Goal: Information Seeking & Learning: Understand process/instructions

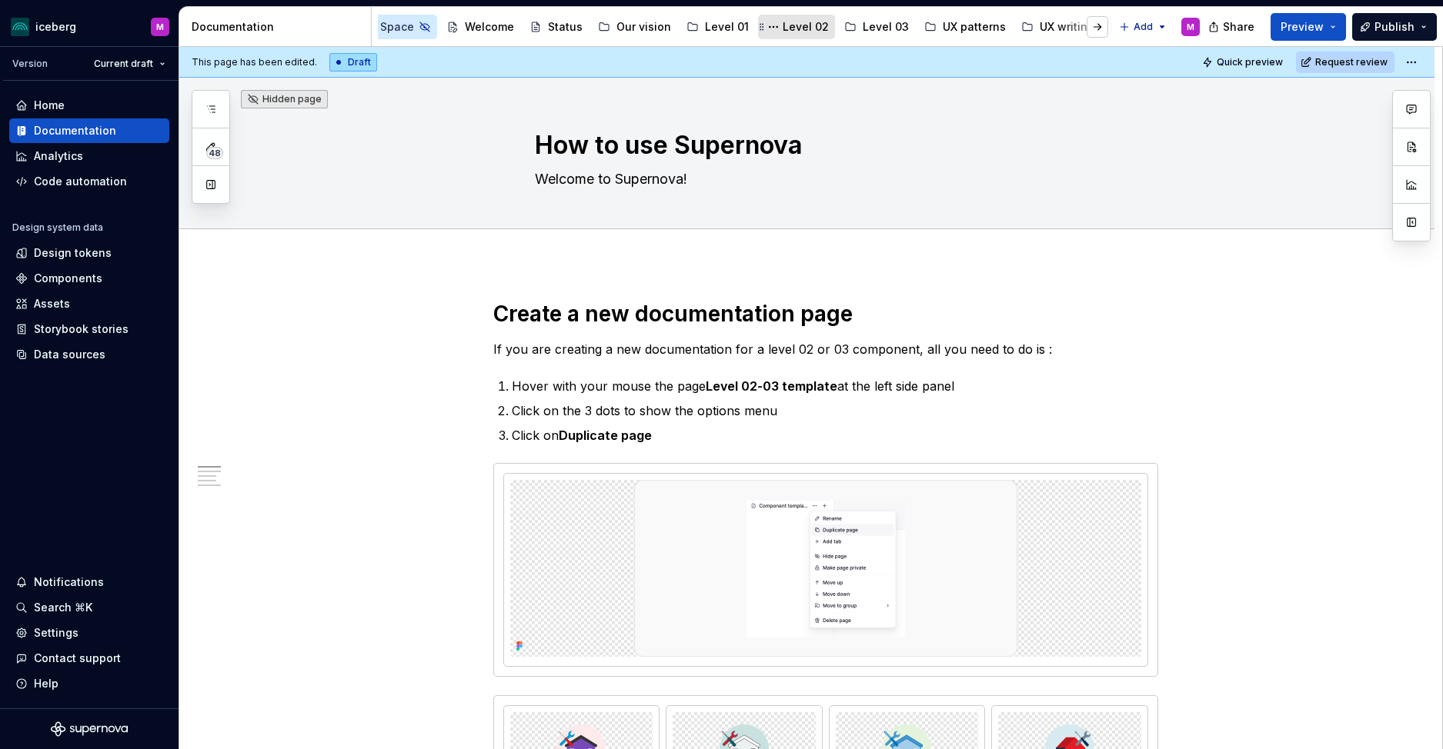
scroll to position [0, 76]
click at [760, 28] on button "Page tree" at bounding box center [769, 27] width 18 height 18
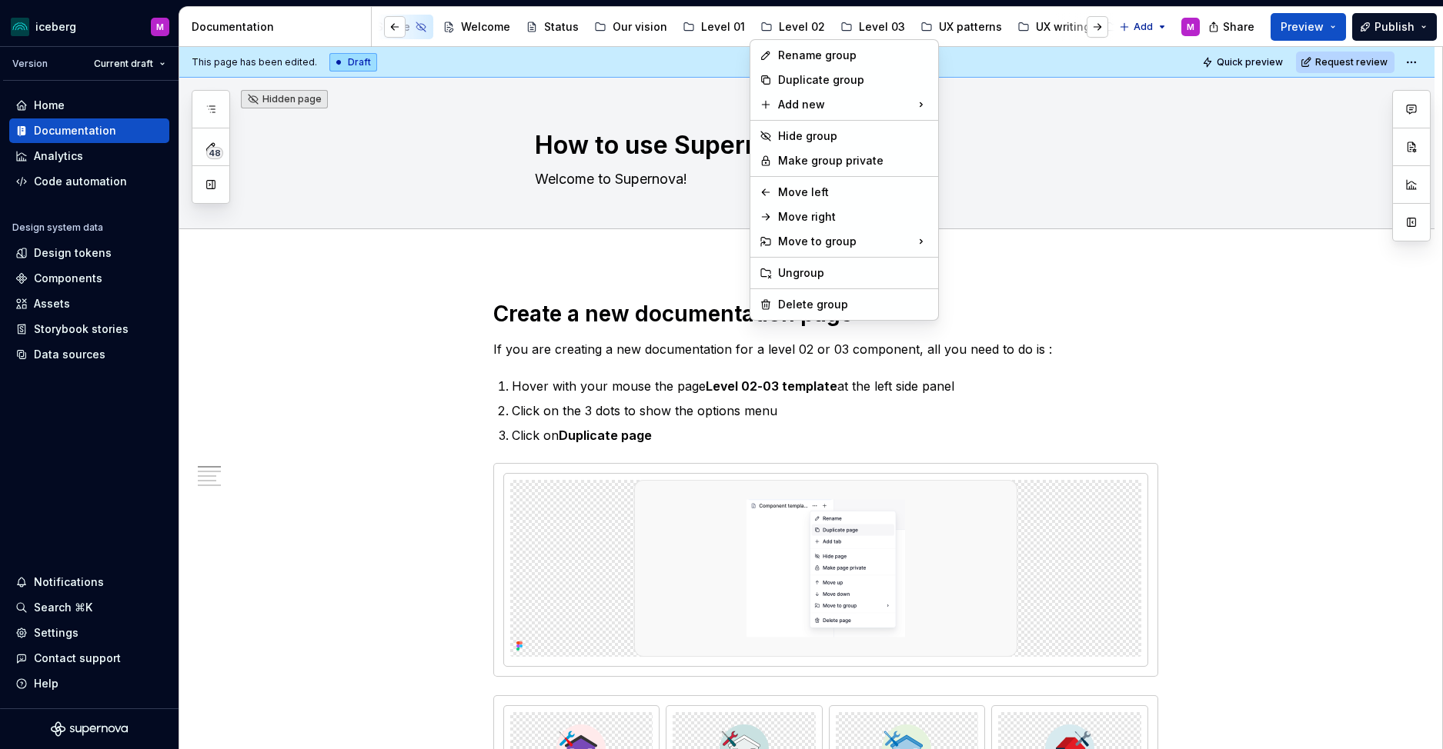
click at [786, 25] on html "iceberg M Version Current draft Home Documentation Analytics Code automation De…" at bounding box center [721, 374] width 1443 height 749
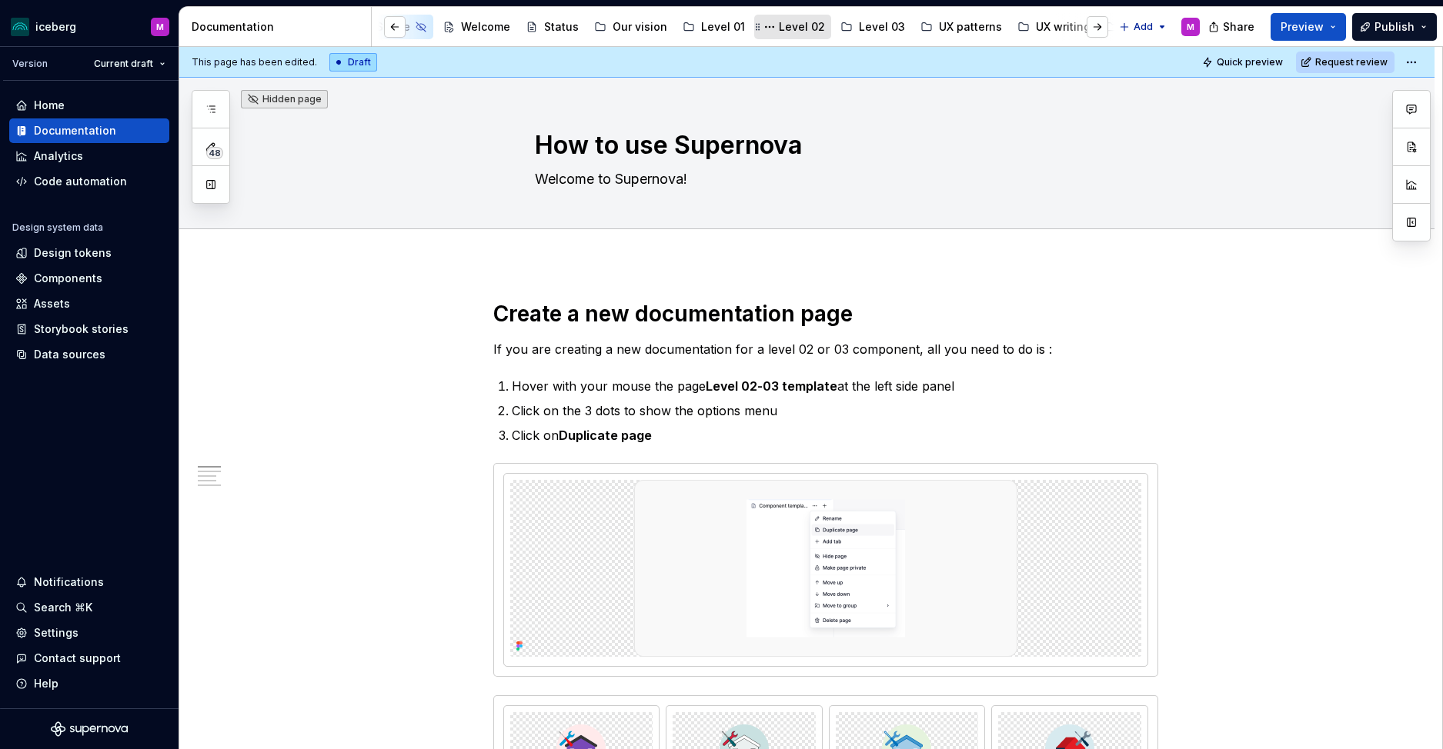
click at [788, 25] on div "Level 02" at bounding box center [802, 26] width 46 height 15
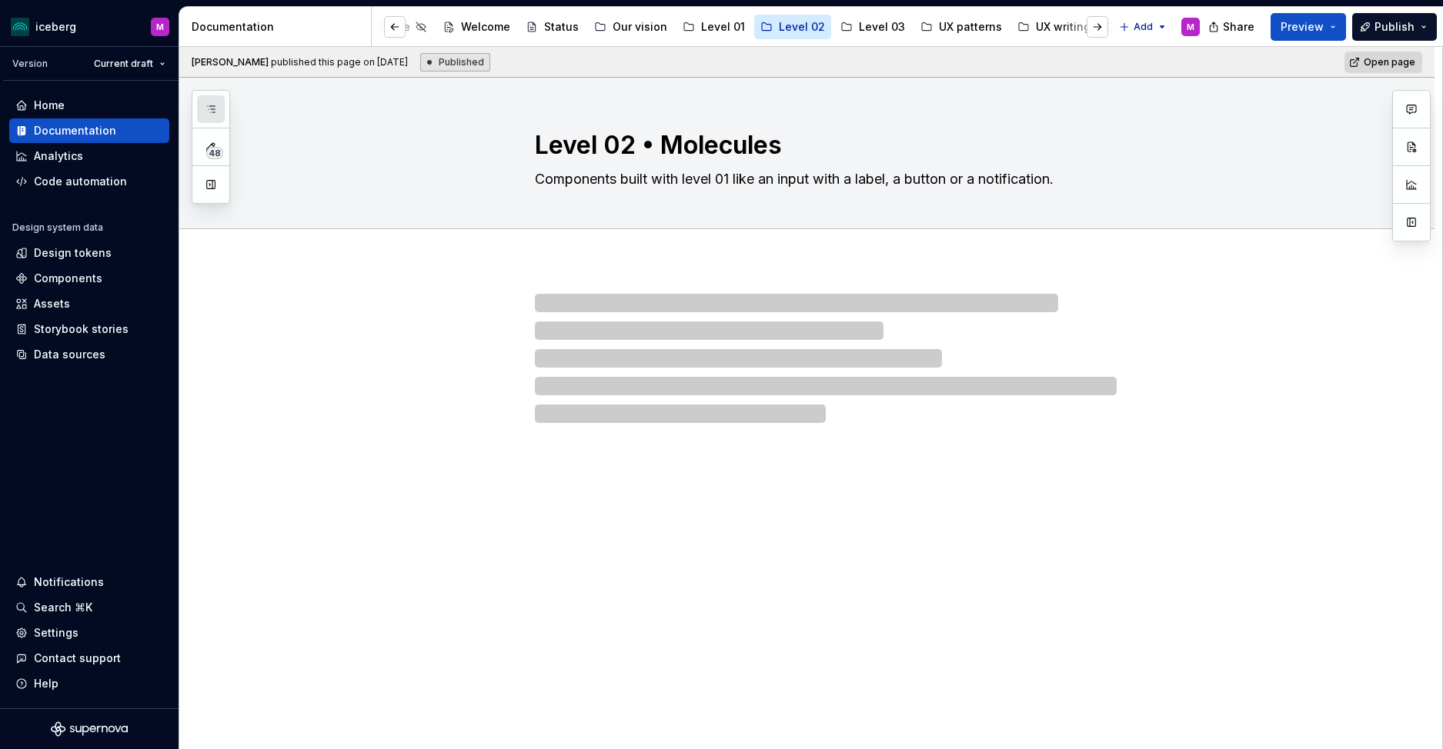
click at [202, 102] on button "button" at bounding box center [211, 109] width 28 height 28
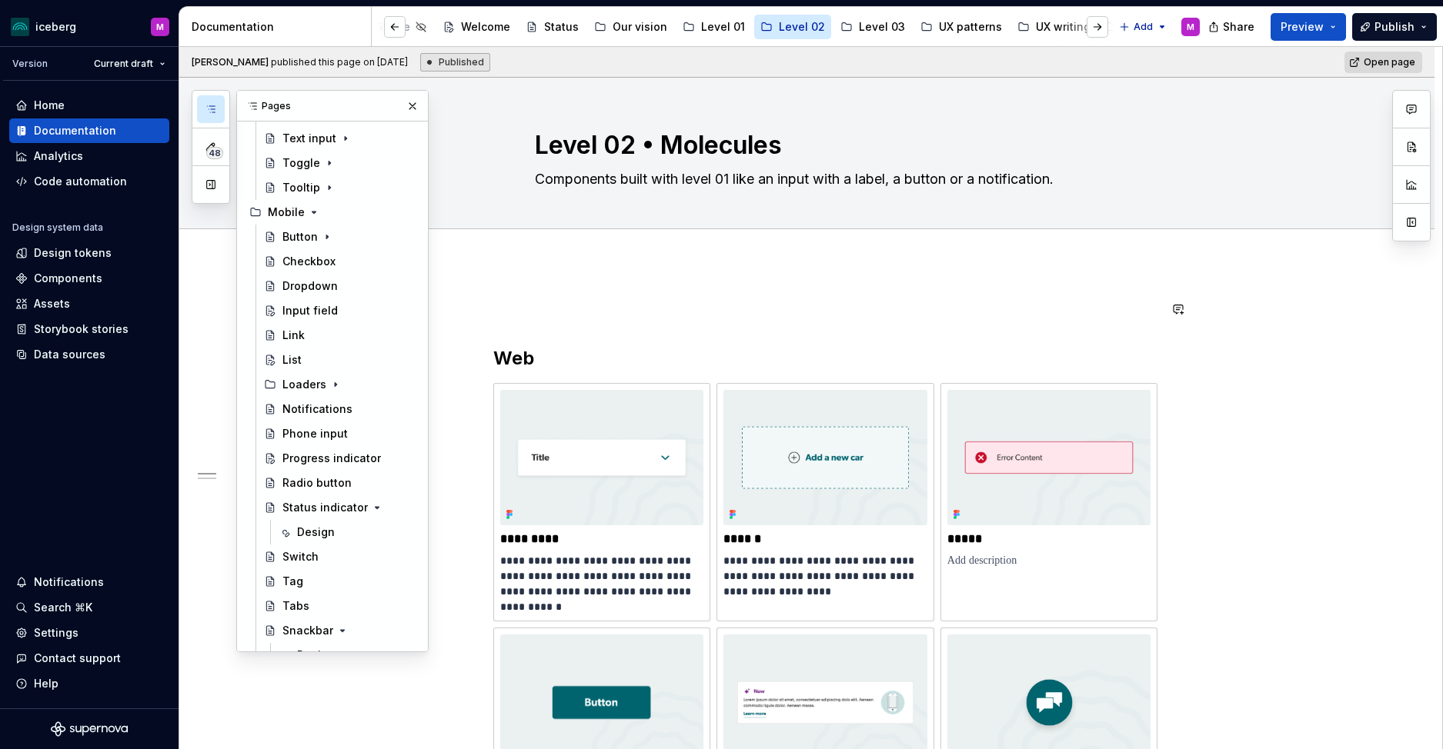
scroll to position [1033, 0]
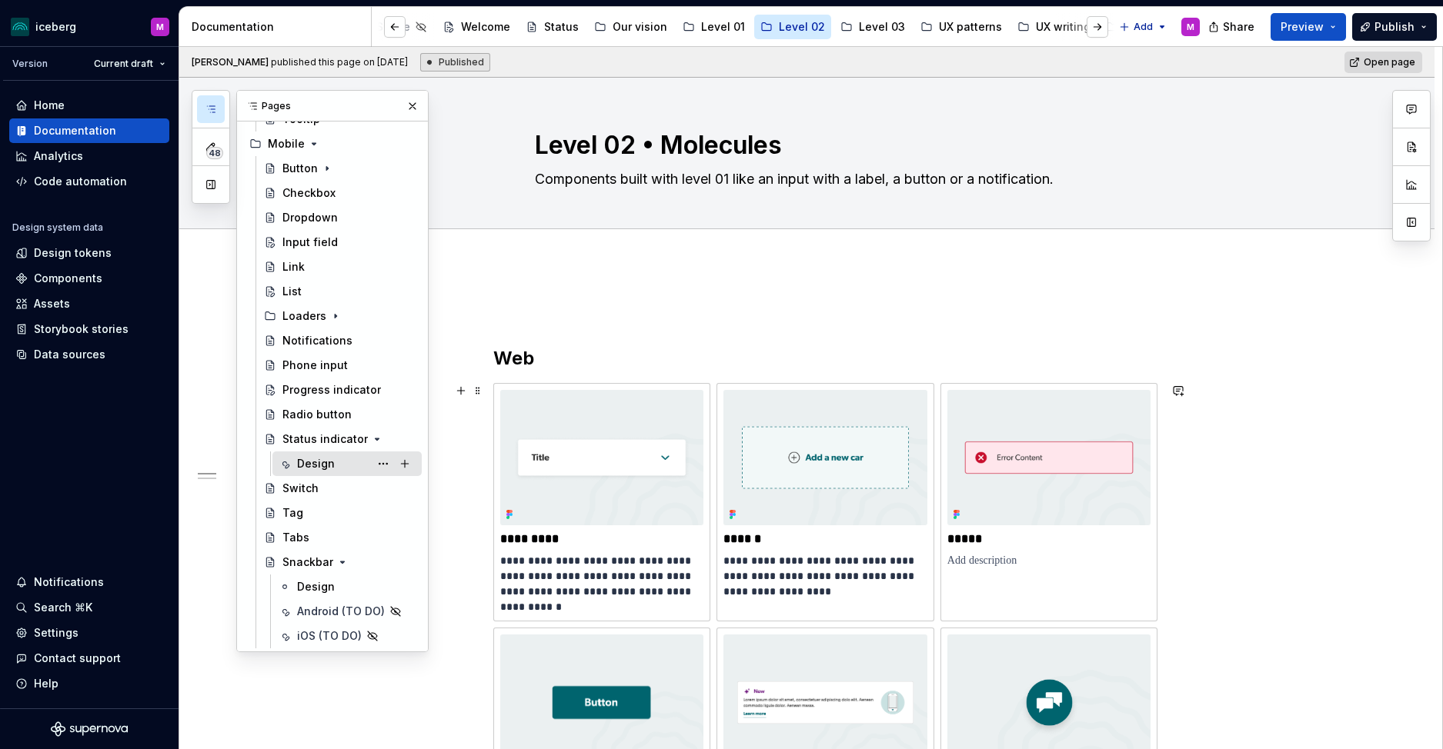
click at [320, 465] on div "Design" at bounding box center [316, 463] width 38 height 15
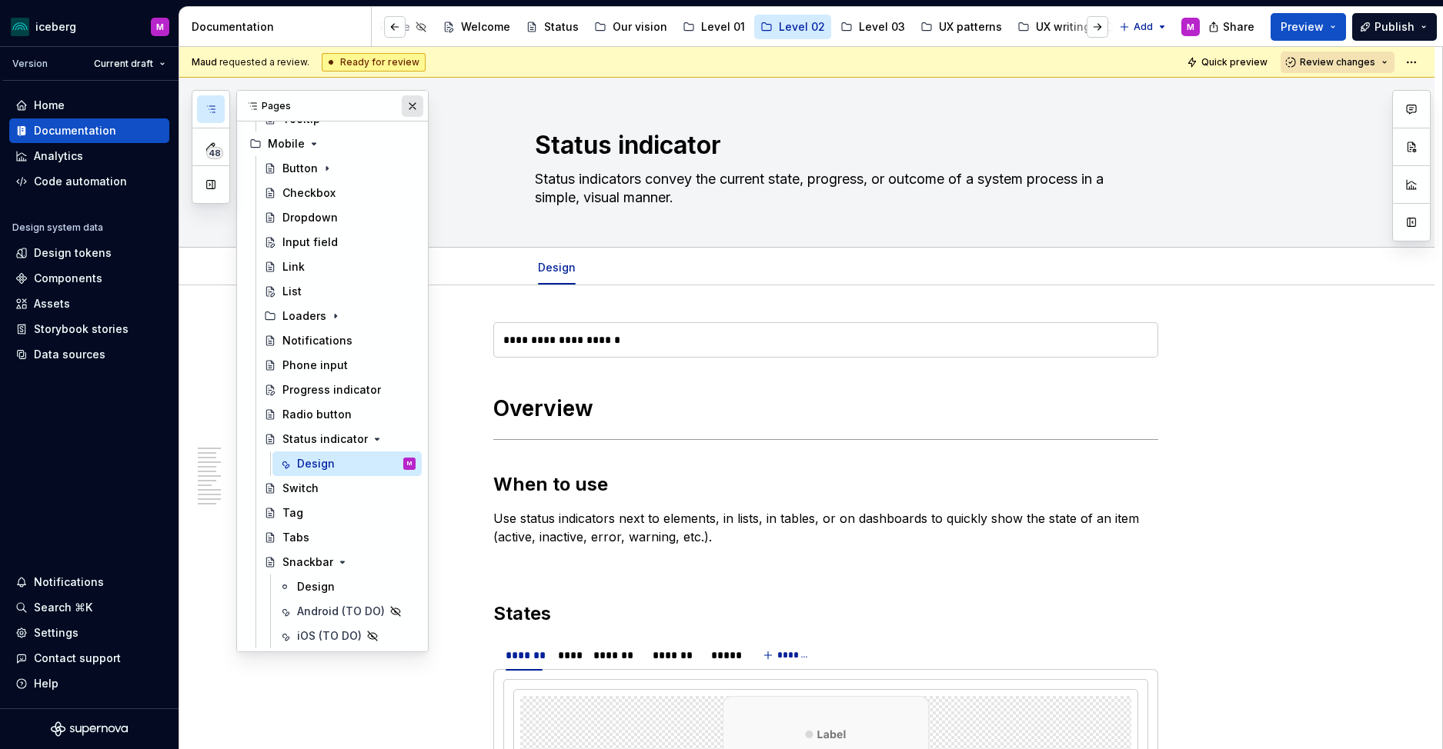
click at [406, 101] on button "button" at bounding box center [413, 106] width 22 height 22
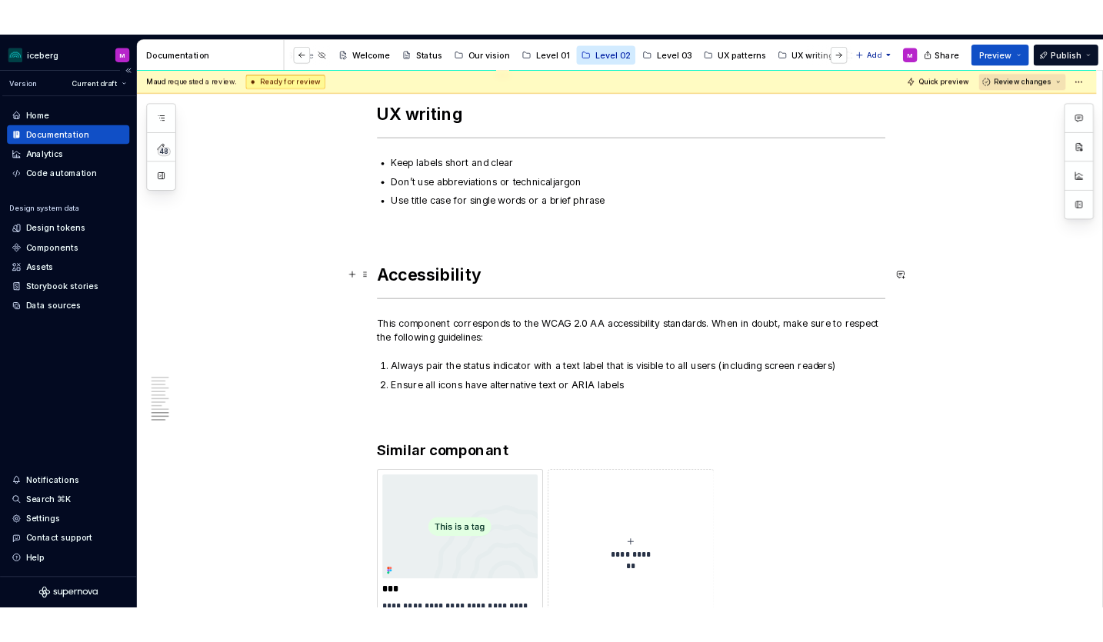
scroll to position [3097, 0]
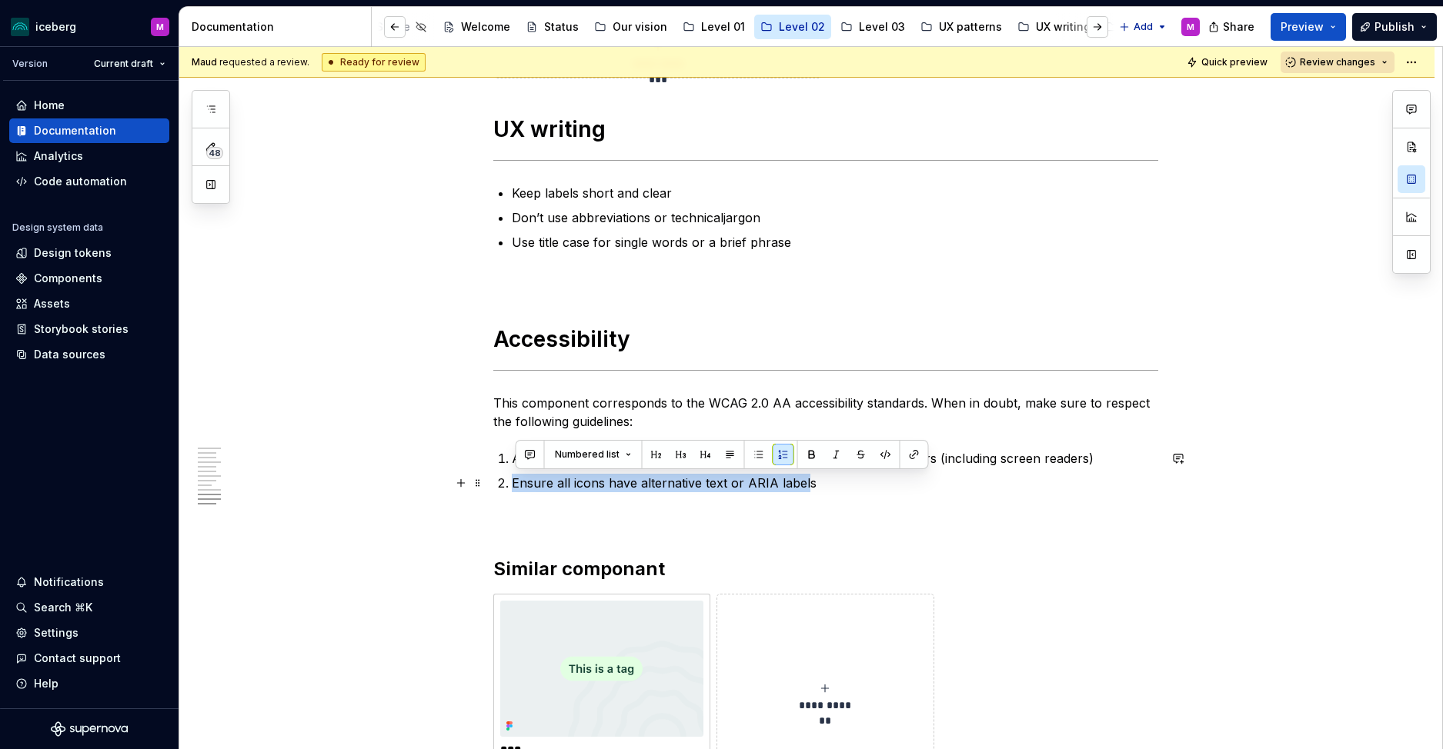
drag, startPoint x: 751, startPoint y: 483, endPoint x: 499, endPoint y: 481, distance: 252.4
click at [830, 477] on p "Ensure all icons have alternative text or ARIA labels" at bounding box center [835, 483] width 646 height 18
drag, startPoint x: 578, startPoint y: 485, endPoint x: 486, endPoint y: 489, distance: 91.6
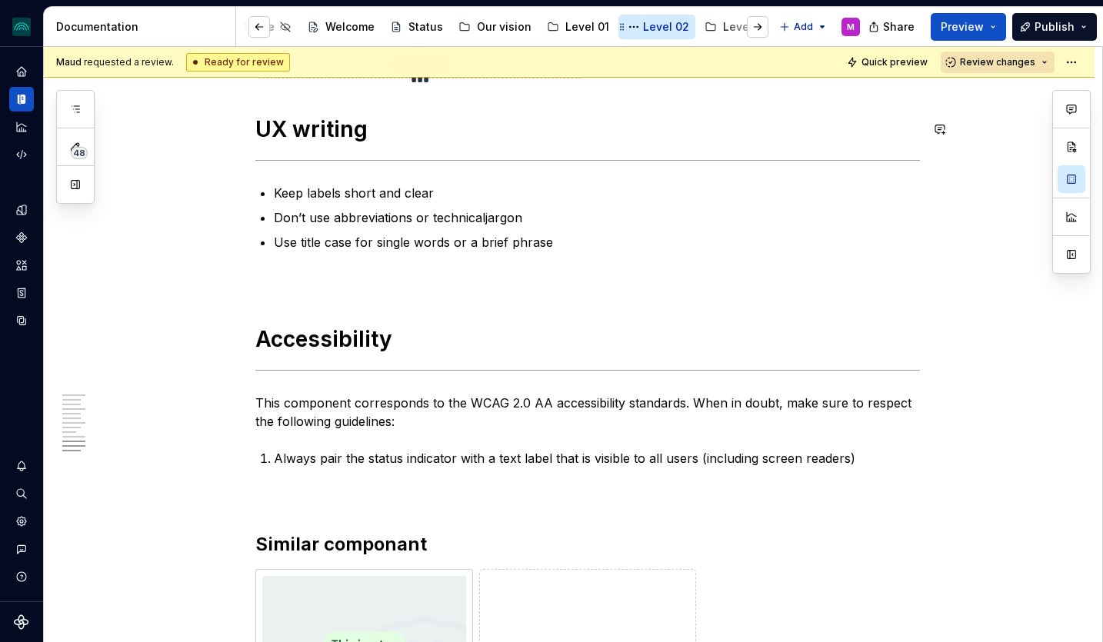
type textarea "*"
